Goal: Navigation & Orientation: Find specific page/section

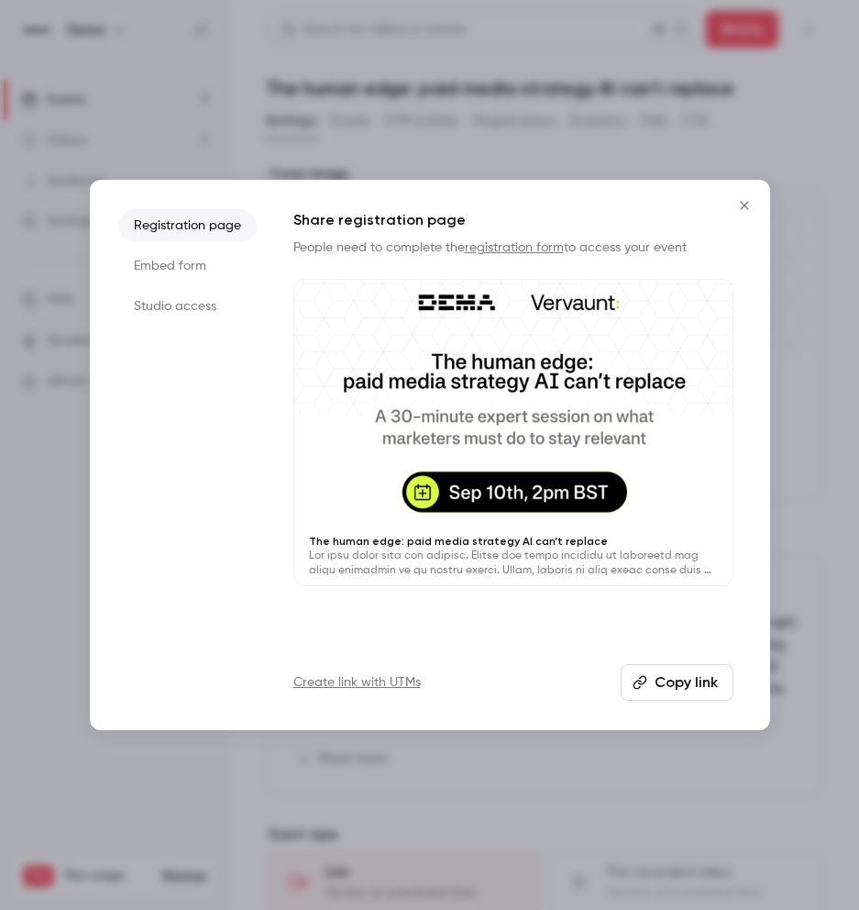
click at [94, 184] on div "Registration page Embed form Studio access Share registration page People need …" at bounding box center [430, 455] width 680 height 550
click at [642, 198] on icon "Close" at bounding box center [745, 205] width 22 height 15
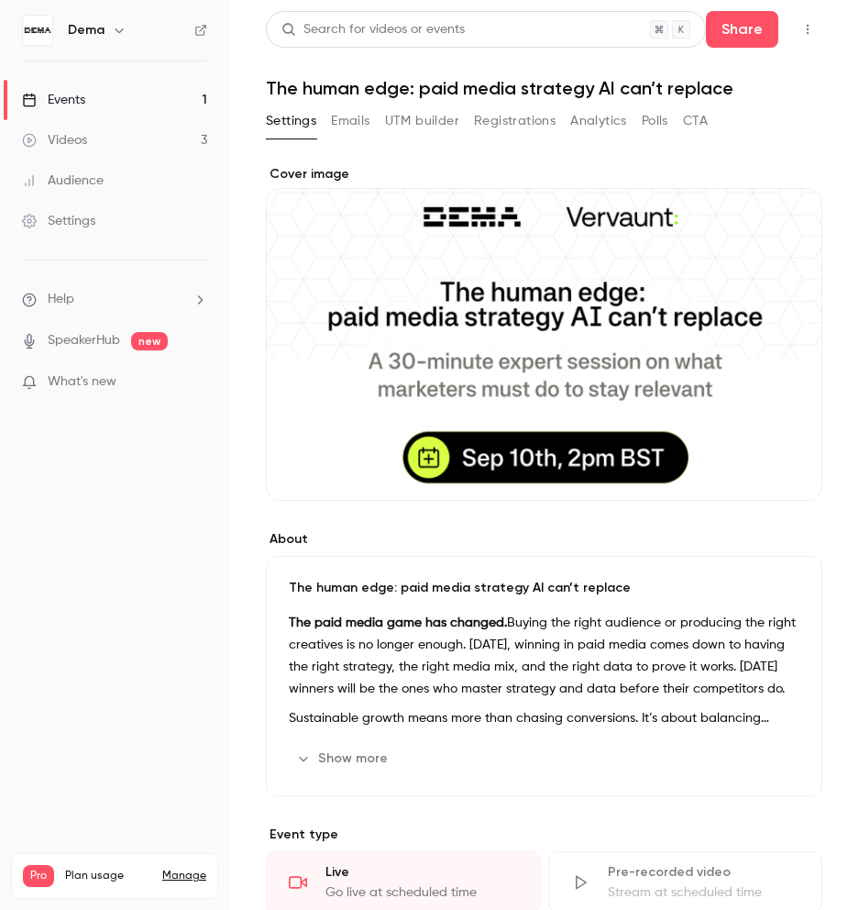
click at [122, 132] on link "Videos 3" at bounding box center [114, 140] width 229 height 40
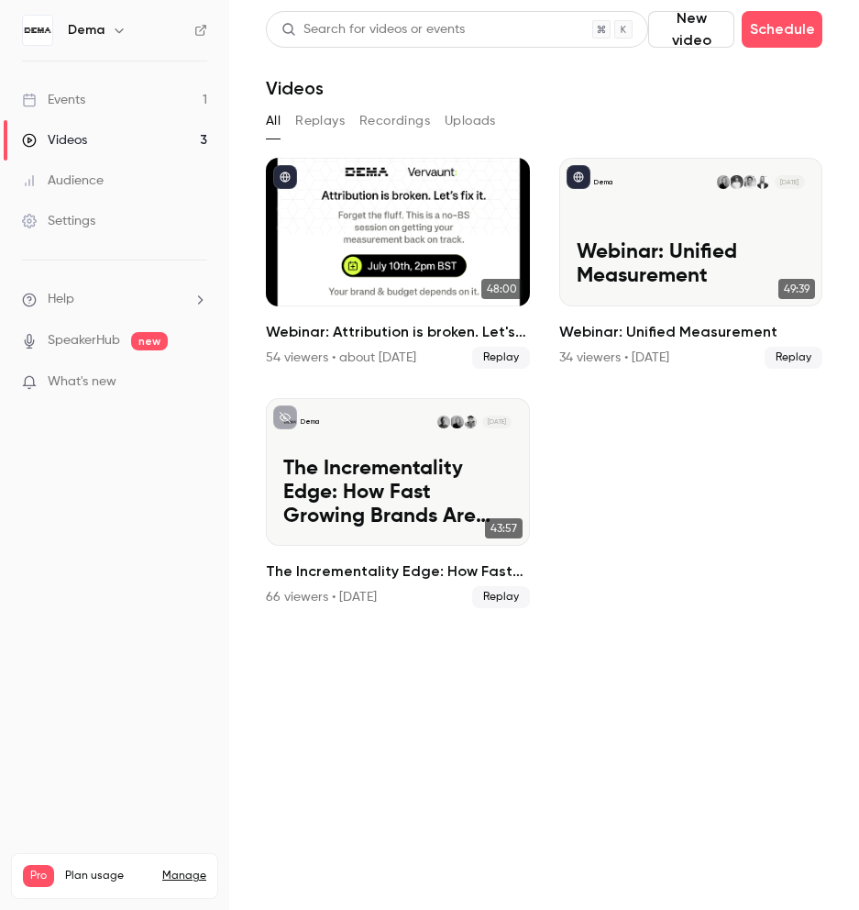
click at [106, 102] on link "Events 1" at bounding box center [114, 100] width 229 height 40
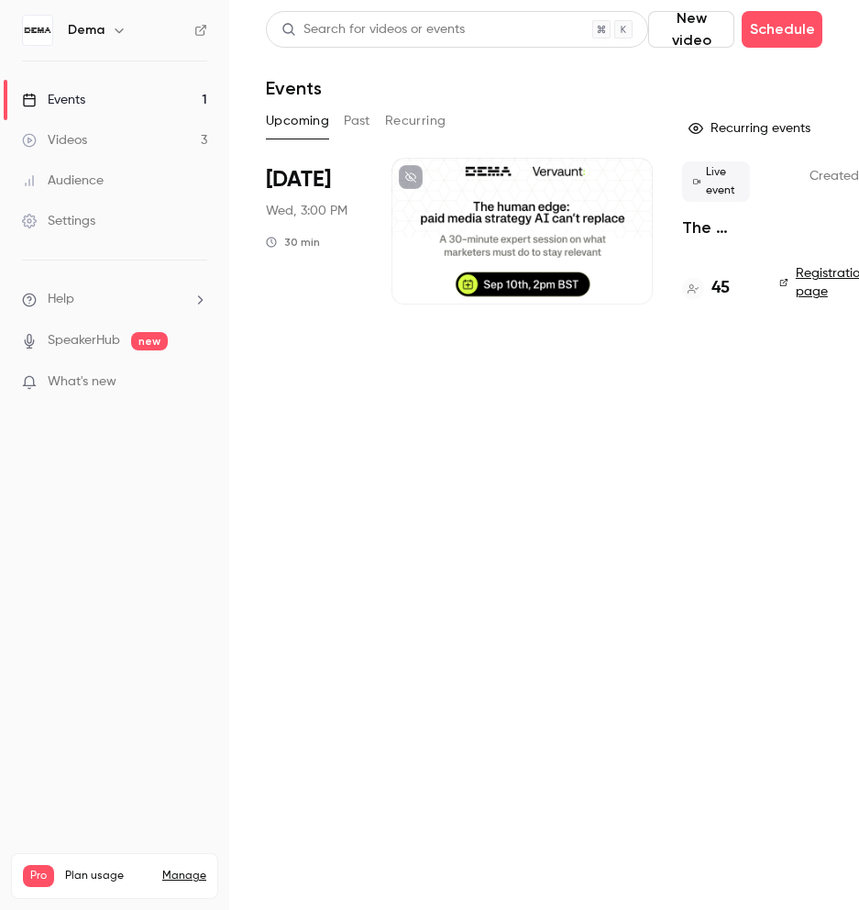
click at [642, 282] on div "45" at bounding box center [706, 288] width 48 height 25
